Goal: Information Seeking & Learning: Learn about a topic

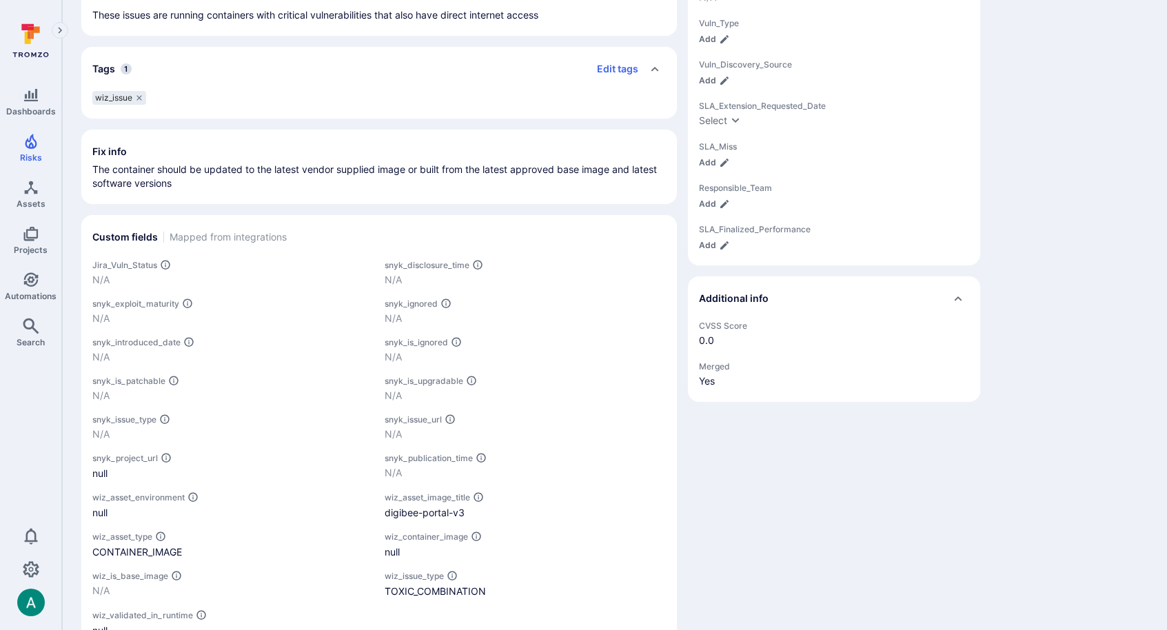
scroll to position [512, 0]
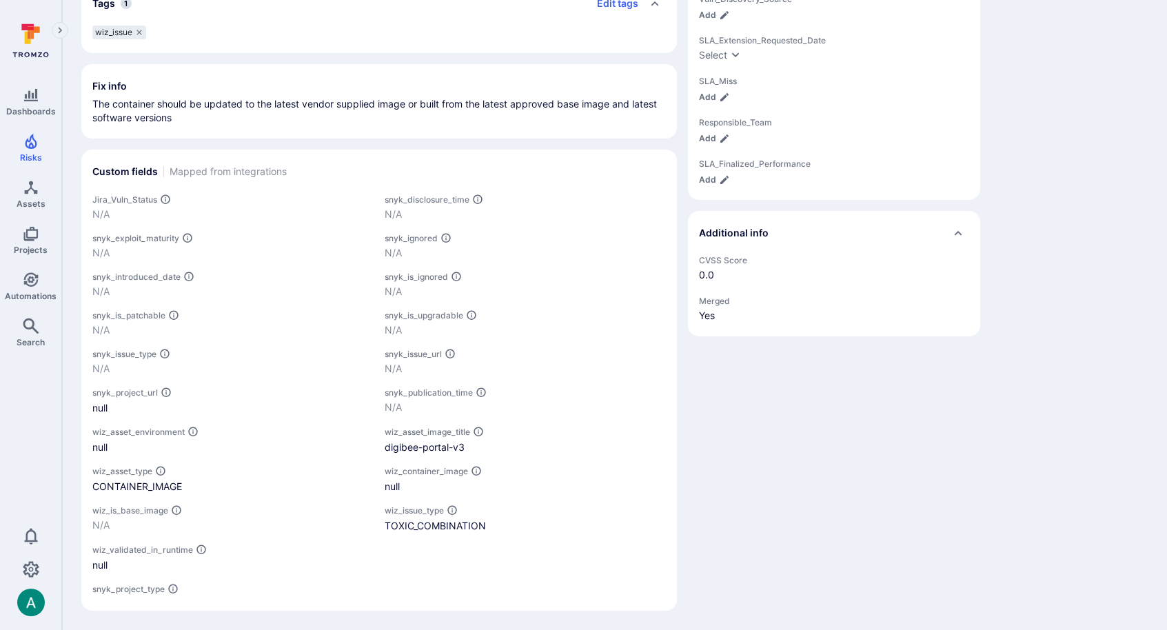
click at [413, 433] on span "wiz_asset_image_title" at bounding box center [428, 432] width 86 height 10
copy span "wiz_asset_image_title"
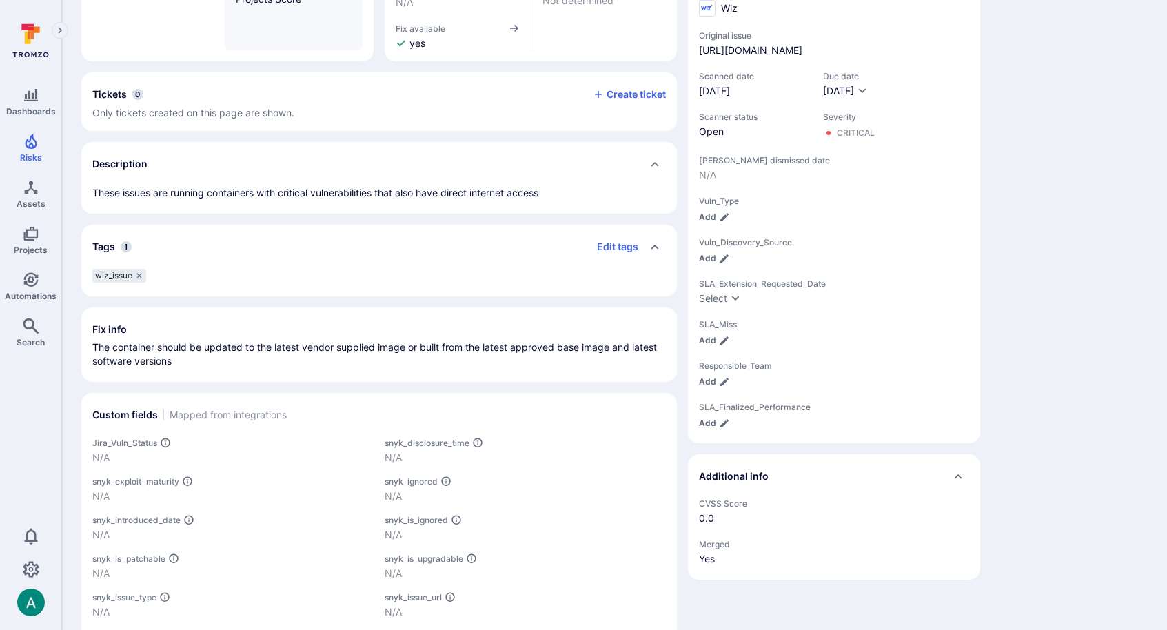
scroll to position [215, 0]
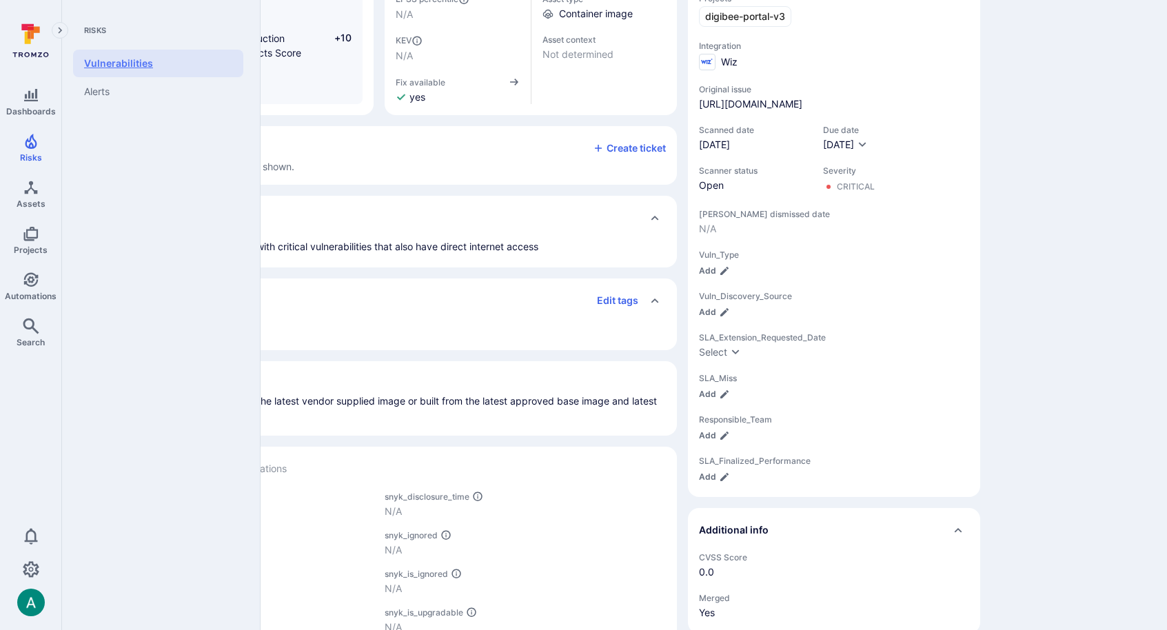
click at [148, 70] on link "Vulnerabilities" at bounding box center [158, 64] width 170 height 28
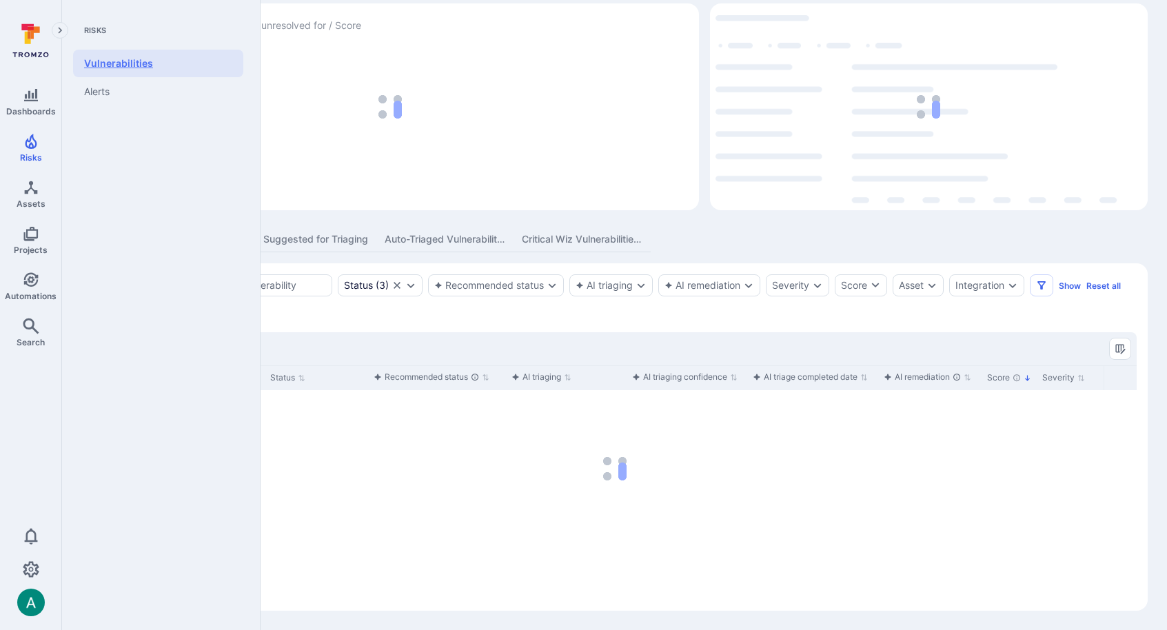
scroll to position [54, 0]
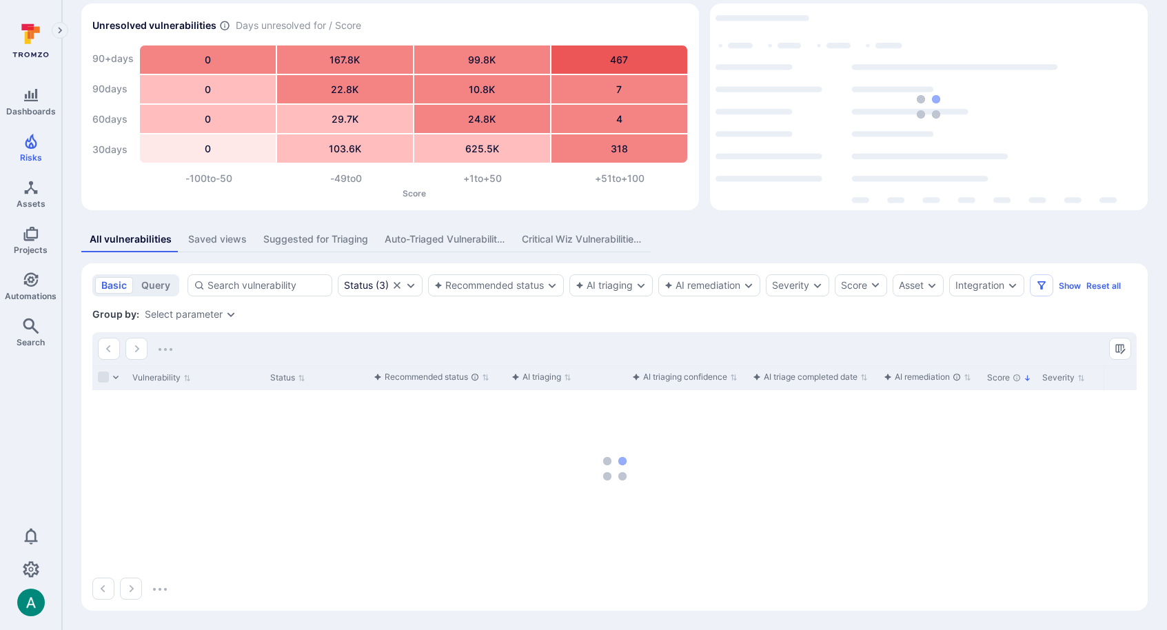
click at [201, 321] on div "Group by: Select parameter" at bounding box center [614, 315] width 1045 height 14
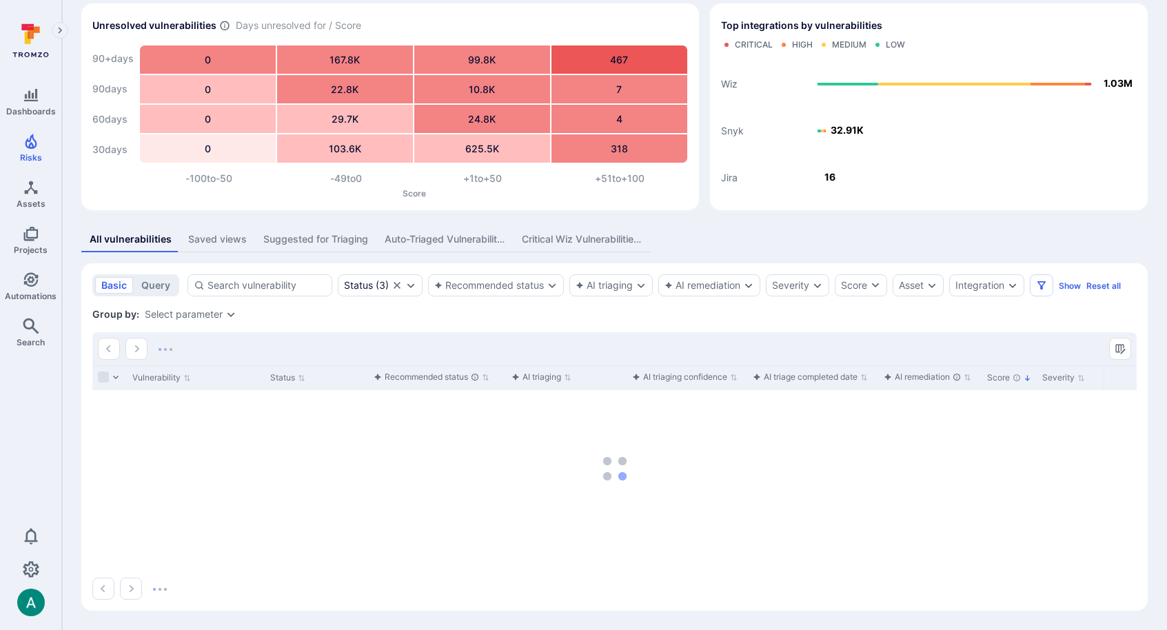
click at [210, 312] on div "Select parameter" at bounding box center [184, 314] width 78 height 11
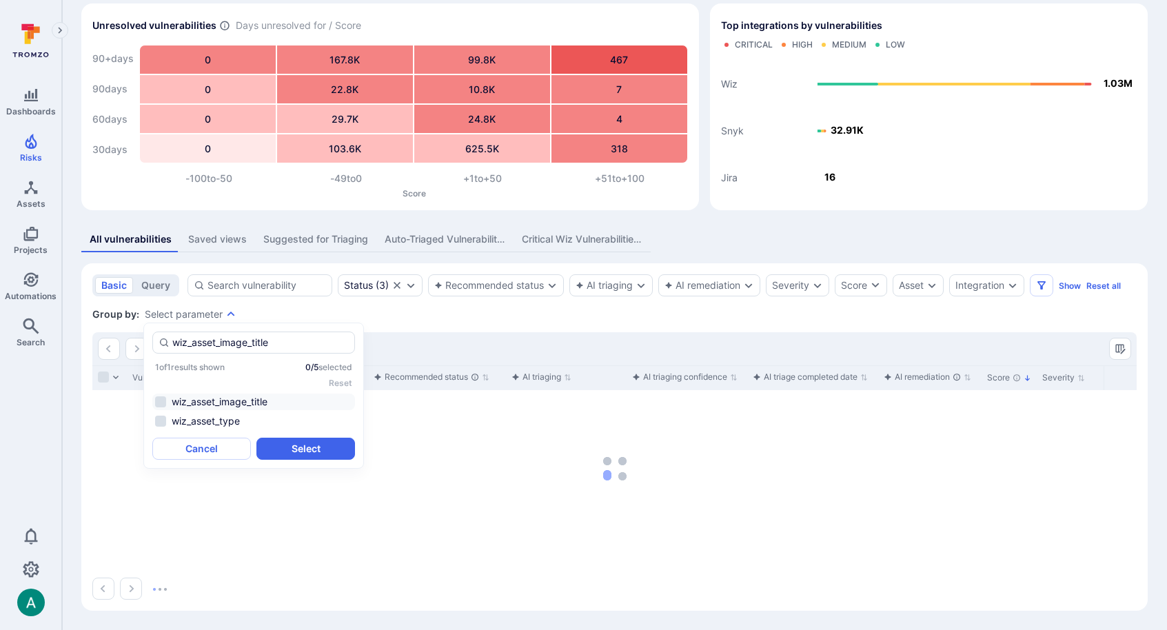
click at [230, 402] on li "wiz_asset_image_title" at bounding box center [253, 402] width 203 height 17
type input "wiz_asset_image_title"
click at [290, 447] on button "Select" at bounding box center [306, 449] width 99 height 22
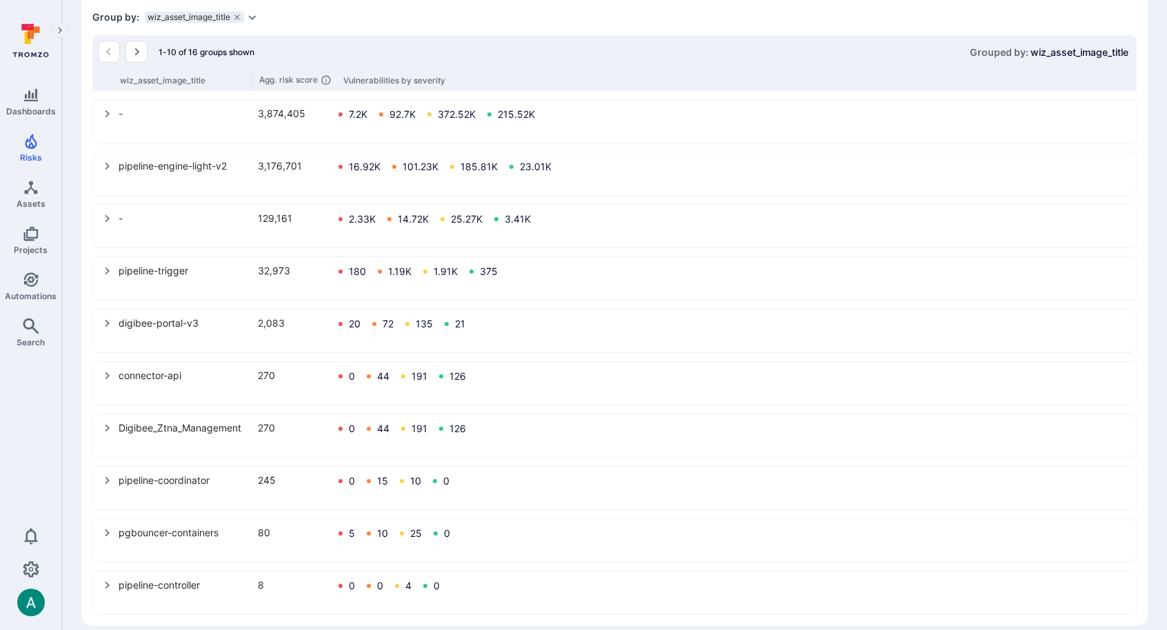
scroll to position [383, 0]
